Goal: Communication & Community: Answer question/provide support

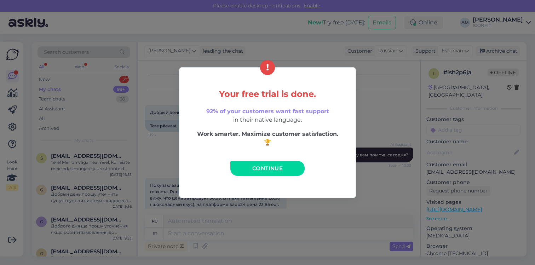
scroll to position [240, 0]
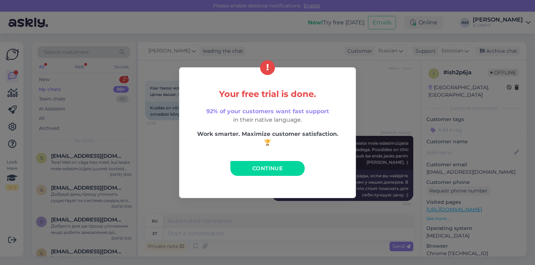
click at [108, 117] on div "Your free trial is done. 92% of your customers want fast support in their nativ…" at bounding box center [267, 132] width 535 height 265
click at [247, 168] on link "Continue" at bounding box center [267, 168] width 74 height 15
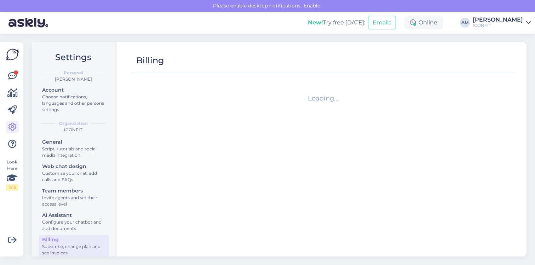
click at [5, 78] on div "Look Here 2 / 3 Get more Your checklist to get more value from Askly. Close Con…" at bounding box center [11, 149] width 23 height 214
click at [9, 76] on icon at bounding box center [12, 76] width 8 height 8
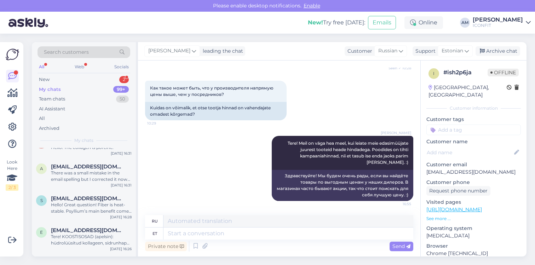
scroll to position [240, 0]
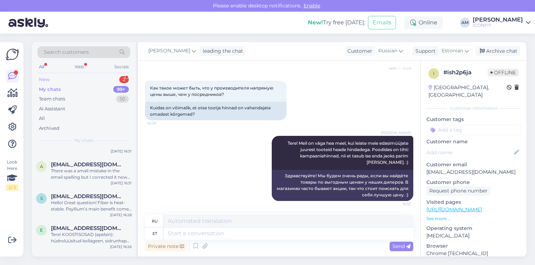
click at [80, 75] on div "New 2" at bounding box center [84, 80] width 93 height 10
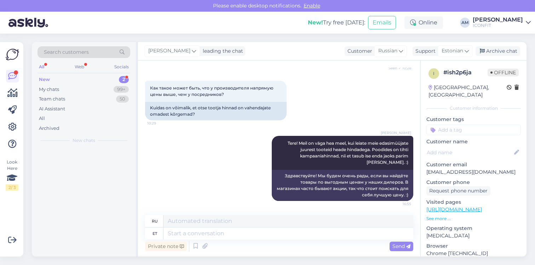
scroll to position [0, 0]
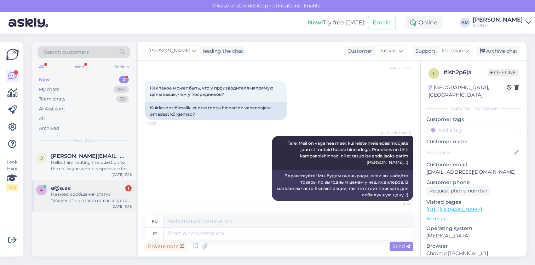
click at [85, 202] on div "На моих сообщения статус "Увидено", но ответа от вас я тут так и не получил. По…" at bounding box center [91, 197] width 81 height 13
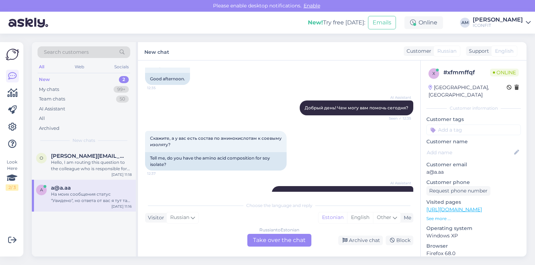
scroll to position [53, 0]
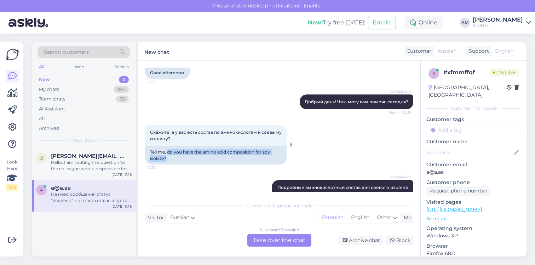
drag, startPoint x: 167, startPoint y: 151, endPoint x: 166, endPoint y: 158, distance: 6.5
click at [166, 158] on div "Tell me, do you have the amino acid composition for soy isolate?" at bounding box center [216, 155] width 142 height 18
copy div "do you have the amino acid composition for soy isolate?"
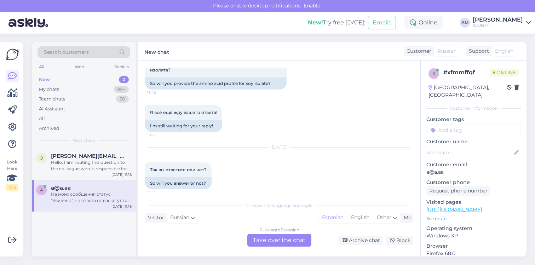
scroll to position [540, 0]
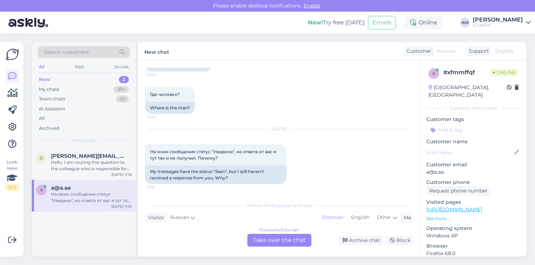
click at [275, 241] on div "Russian to Estonian Take over the chat" at bounding box center [279, 240] width 64 height 13
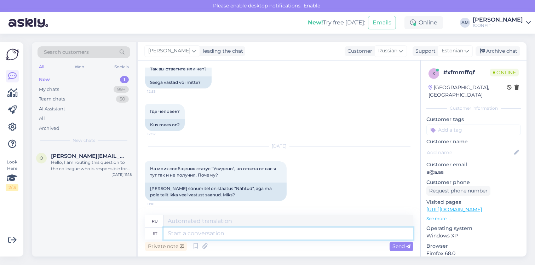
click at [212, 231] on textarea at bounding box center [288, 233] width 250 height 12
type textarea "Tere!"
type textarea "Привет!"
type textarea "Tere! Kirjutasin an"
type textarea "Привет! Я написала."
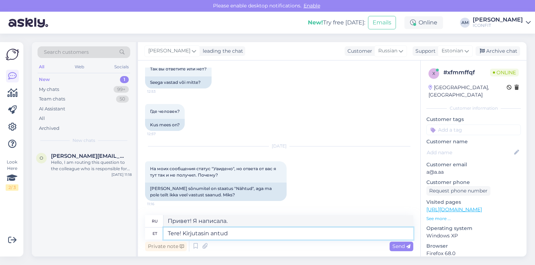
type textarea "Tere! Kirjutasin antud"
type textarea "Привет! Это я написал."
type textarea "Tere! Kirjutasin antud küsimusega t"
type textarea "Привет! Я написал с этим вопросом."
type textarea "Tere! Kirjutasin antud küsimusega tootearendusele ni"
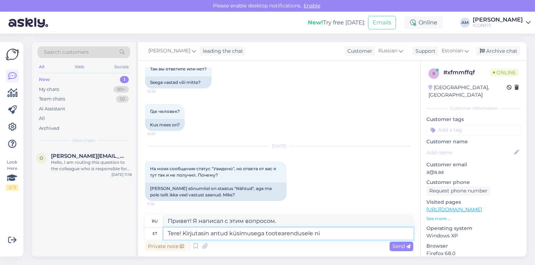
type textarea "Здравствуйте! Я написал в отдел разработки продукта с этим вопросом."
type textarea "Tere! Kirjutasin antud küsimusega tootearendusele ning ootan v"
type textarea "Здравствуйте! Я написал в отдел разработки продукта с этим вопросом и жду."
type textarea "Tere! Kirjutasin antud küsimusega tootearendusele ning ootan vastust."
type textarea "Здравствуйте! Я написал в отдел разработки продукта с этим вопросом и жду ответ…"
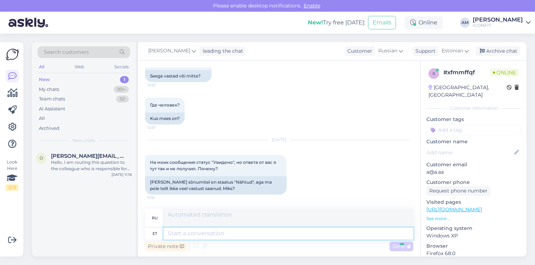
scroll to position [572, 0]
